Goal: Use online tool/utility: Utilize a website feature to perform a specific function

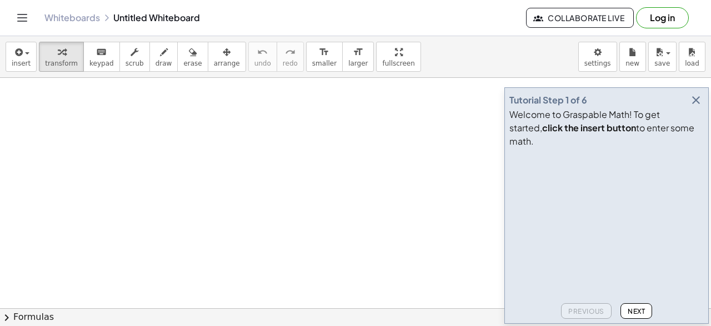
scroll to position [56, 0]
click at [700, 107] on icon "button" at bounding box center [695, 99] width 13 height 13
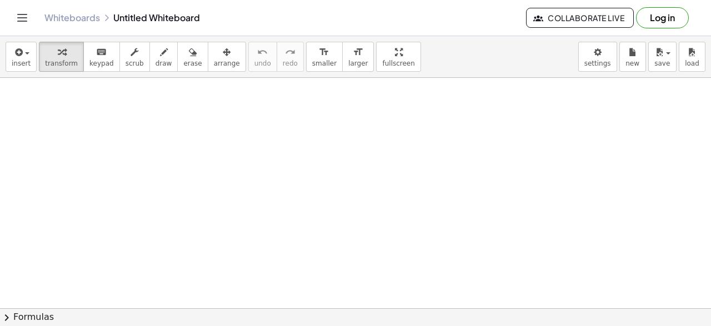
scroll to position [111, 0]
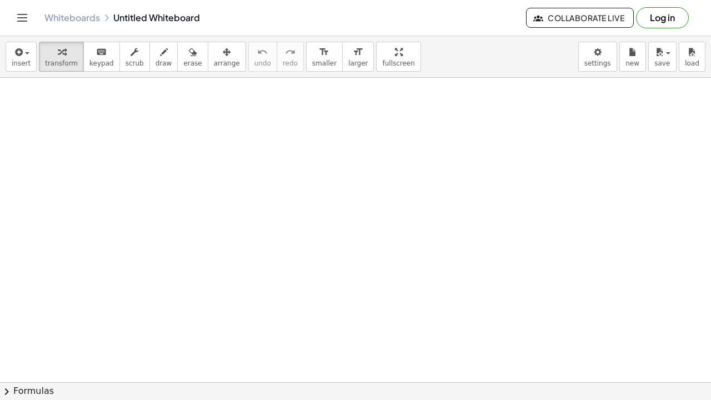
drag, startPoint x: 368, startPoint y: 49, endPoint x: 368, endPoint y: 98, distance: 48.3
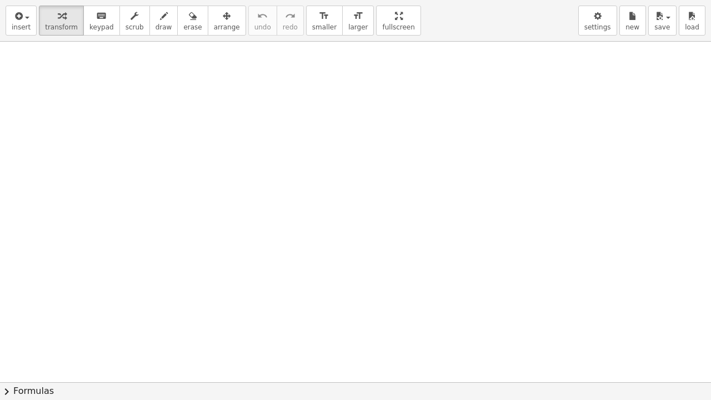
click at [368, 98] on div "insert select one: Math Expression Function Text Youtube Video Graphing Geometr…" at bounding box center [355, 200] width 711 height 400
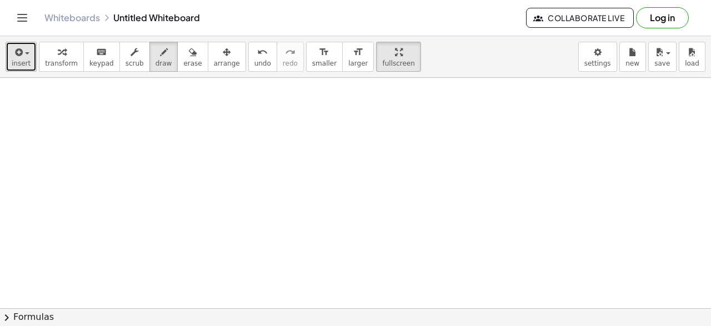
click at [25, 54] on span "button" at bounding box center [27, 53] width 4 height 2
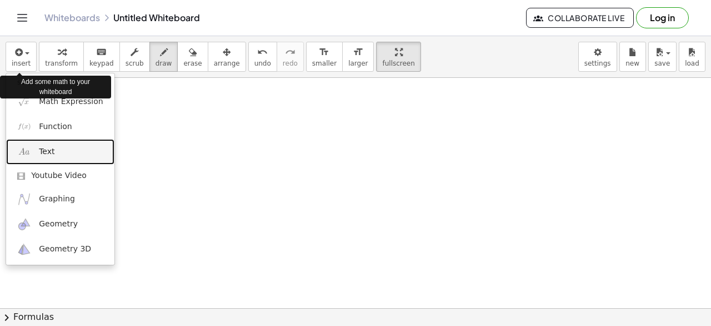
click at [49, 150] on span "Text" at bounding box center [47, 151] width 16 height 11
